Goal: Check status: Check status

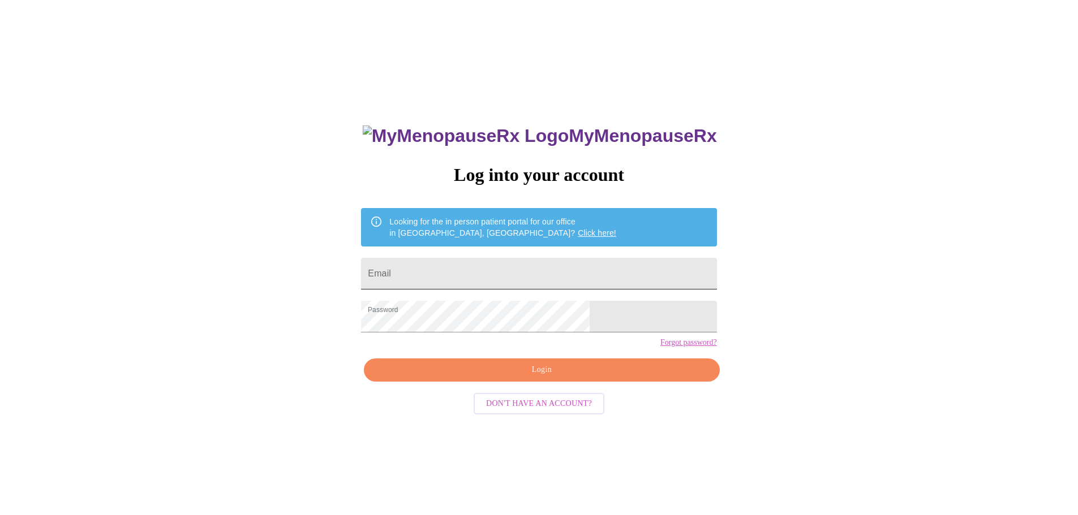
click at [499, 259] on input "Email" at bounding box center [538, 274] width 355 height 32
click at [507, 280] on input "Email" at bounding box center [538, 274] width 355 height 32
type input "christenhughes@hotmail.com"
click at [522, 377] on span "Login" at bounding box center [541, 370] width 329 height 14
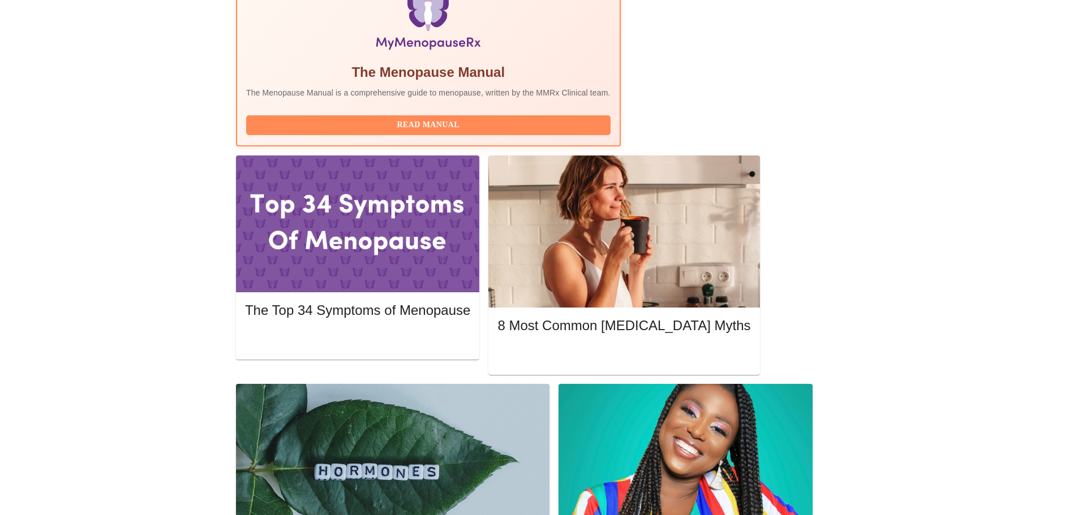
scroll to position [396, 0]
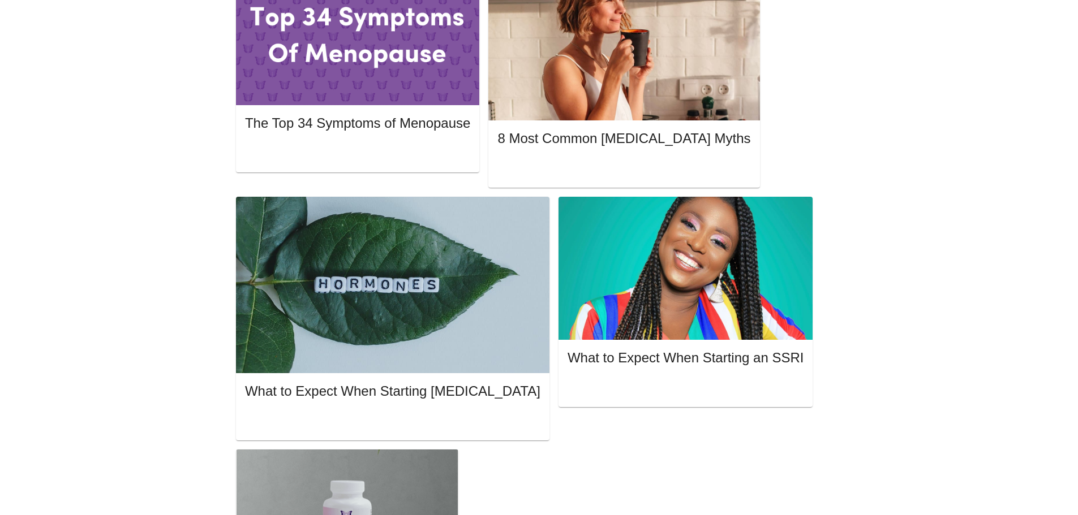
scroll to position [622, 0]
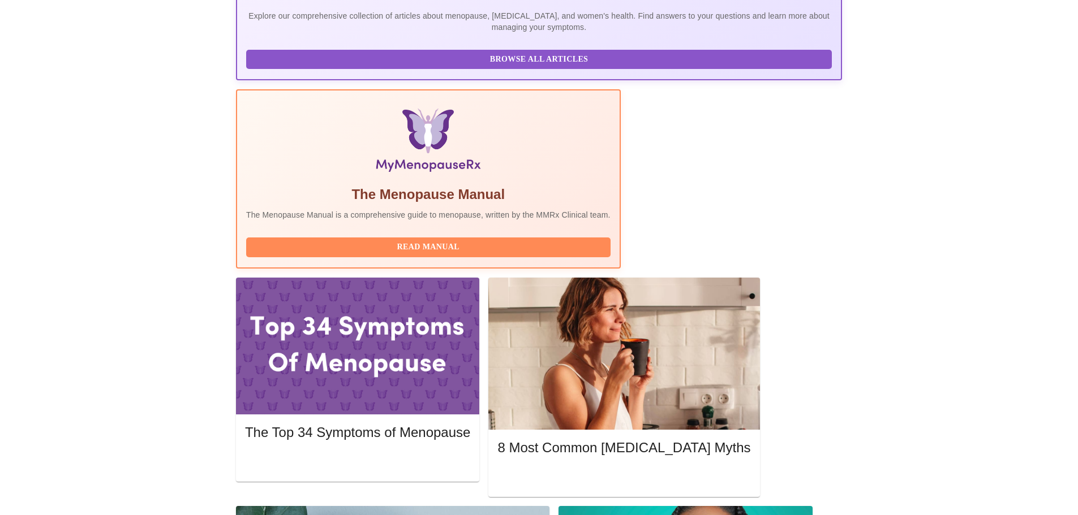
scroll to position [396, 0]
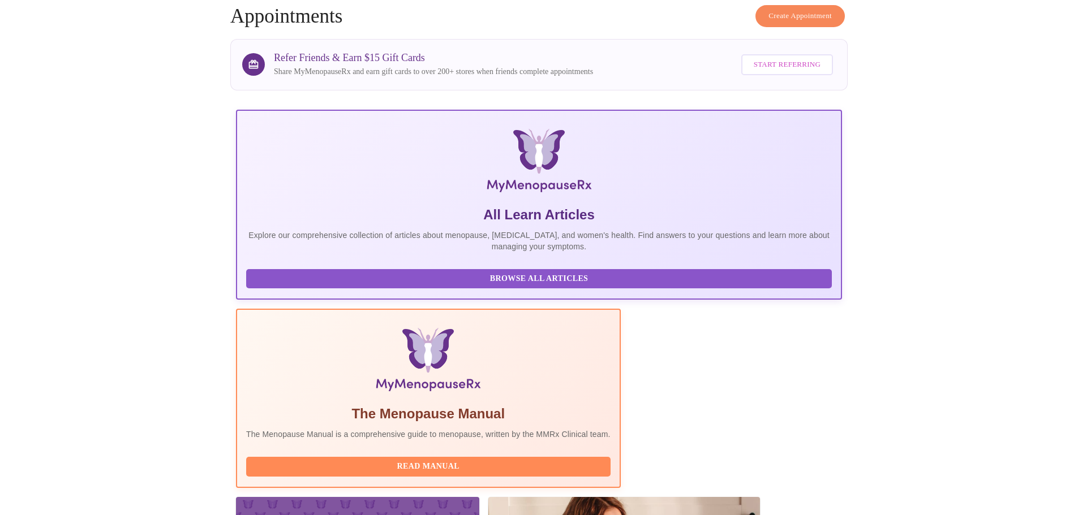
scroll to position [0, 0]
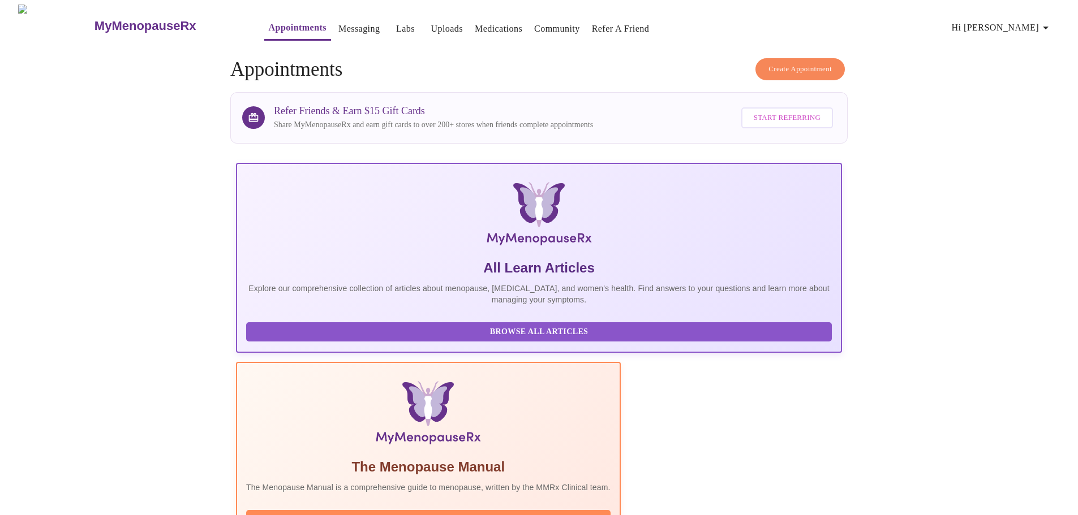
click at [338, 24] on link "Messaging" at bounding box center [358, 29] width 41 height 16
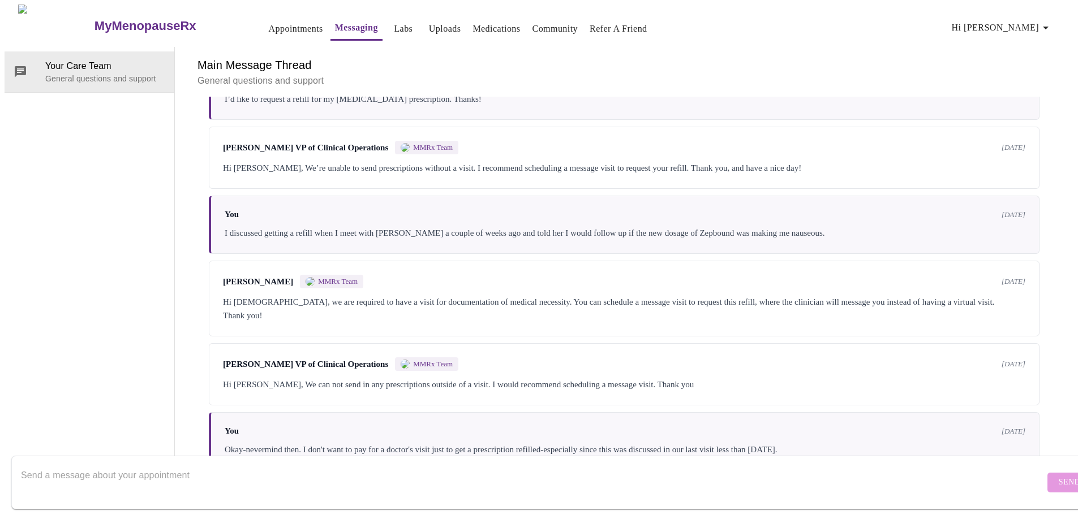
scroll to position [3829, 0]
